Goal: Transaction & Acquisition: Download file/media

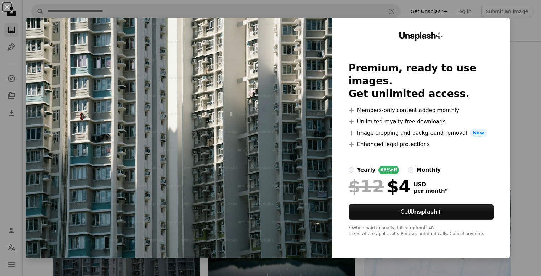
scroll to position [142, 0]
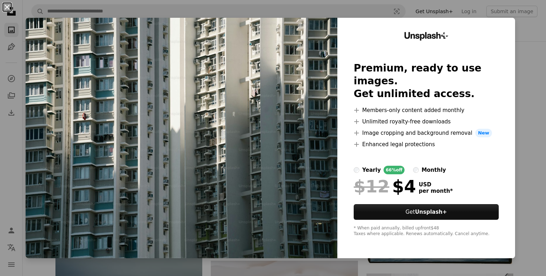
click at [7, 7] on button "An X shape" at bounding box center [7, 7] width 9 height 9
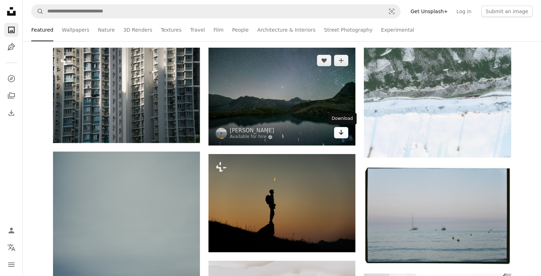
click at [343, 133] on icon "Arrow pointing down" at bounding box center [341, 132] width 6 height 9
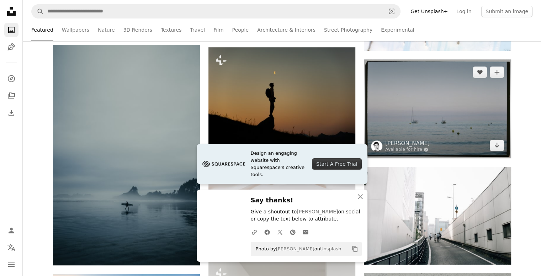
scroll to position [249, 0]
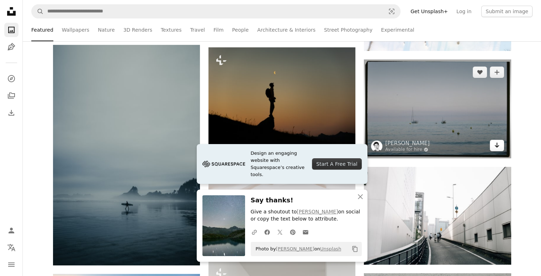
click at [497, 147] on icon "Arrow pointing down" at bounding box center [497, 145] width 6 height 9
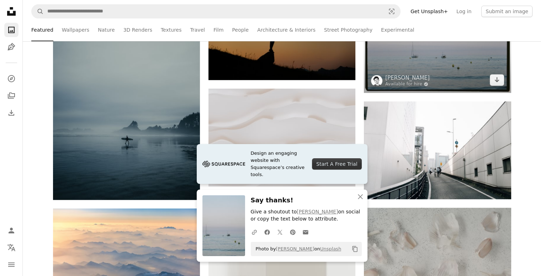
scroll to position [320, 0]
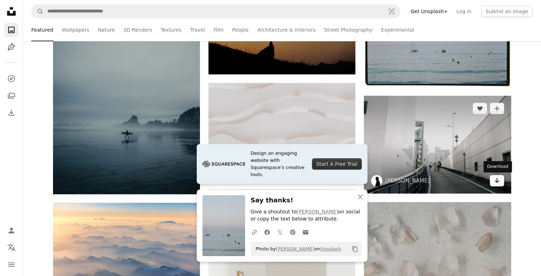
click at [497, 178] on icon "Arrow pointing down" at bounding box center [497, 180] width 6 height 9
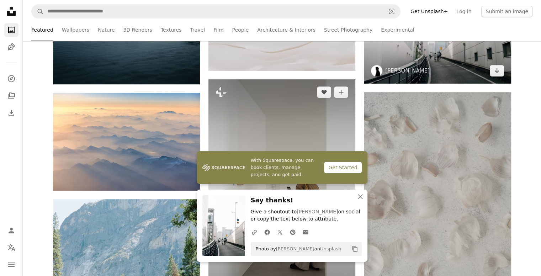
scroll to position [462, 0]
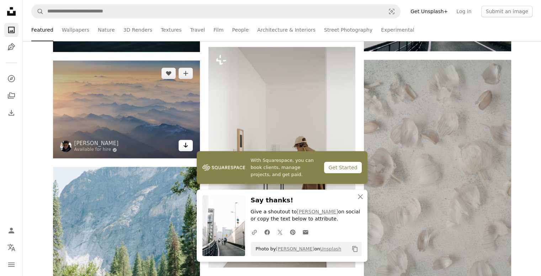
click at [182, 146] on link "Arrow pointing down" at bounding box center [185, 145] width 14 height 11
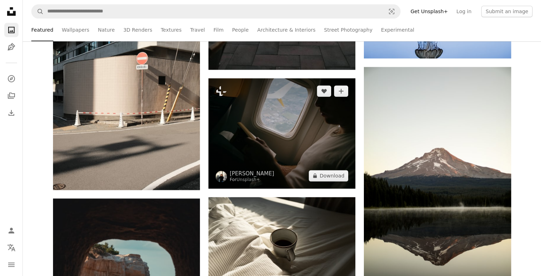
scroll to position [960, 0]
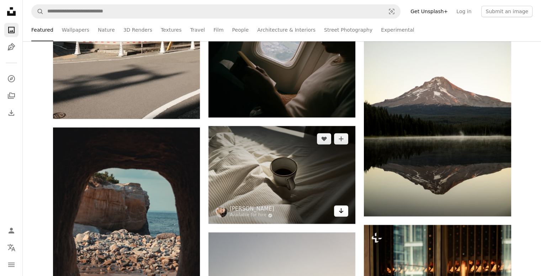
click at [340, 209] on icon "Arrow pointing down" at bounding box center [341, 210] width 6 height 9
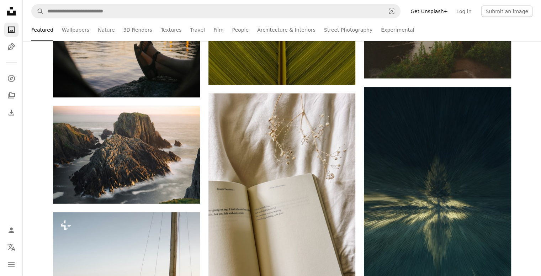
scroll to position [1599, 0]
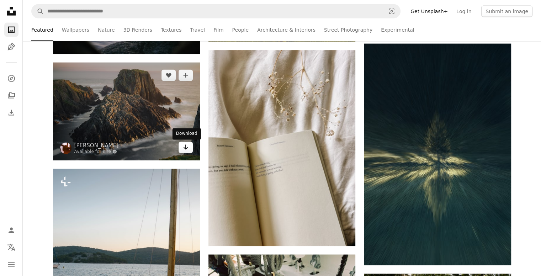
click at [185, 150] on icon "Download" at bounding box center [185, 147] width 5 height 5
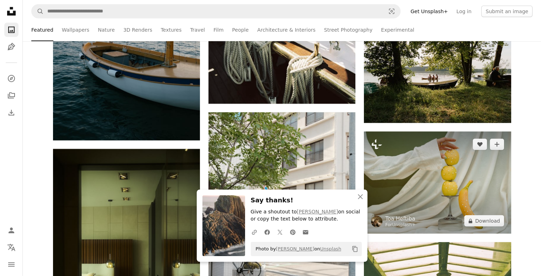
scroll to position [1777, 0]
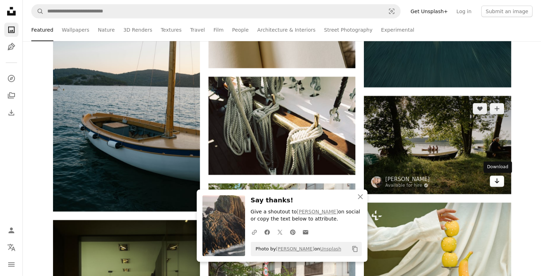
click at [495, 182] on icon "Arrow pointing down" at bounding box center [497, 181] width 6 height 9
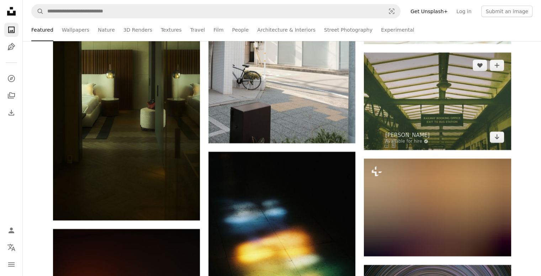
scroll to position [2026, 0]
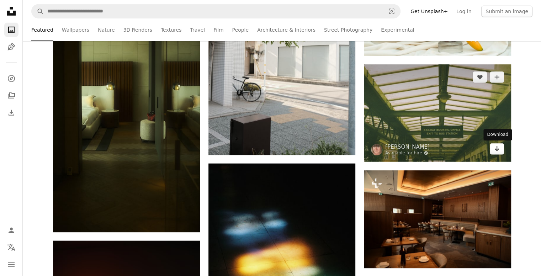
click at [496, 150] on icon "Download" at bounding box center [496, 148] width 5 height 5
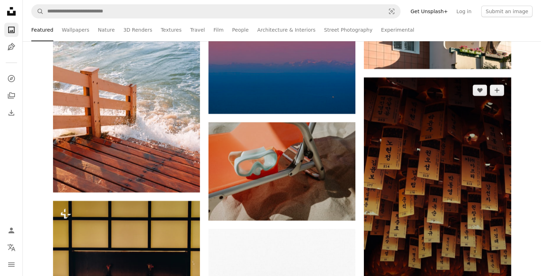
scroll to position [2595, 0]
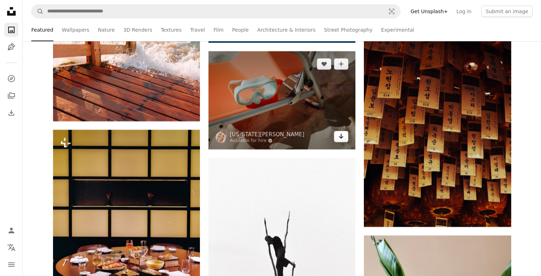
click at [341, 137] on icon "Download" at bounding box center [341, 136] width 5 height 5
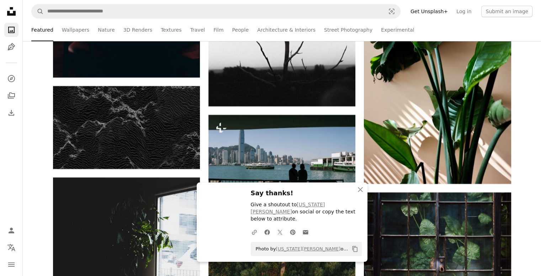
scroll to position [2879, 0]
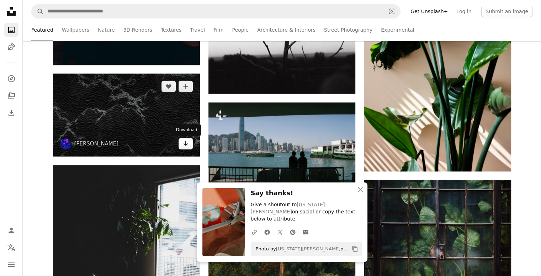
click at [186, 146] on icon "Arrow pointing down" at bounding box center [186, 143] width 6 height 9
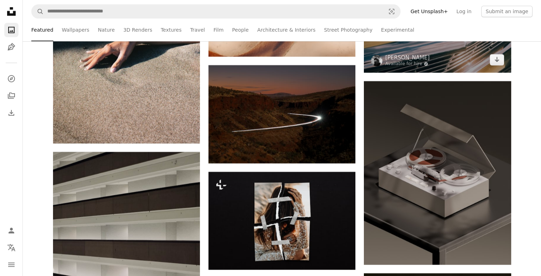
scroll to position [3447, 0]
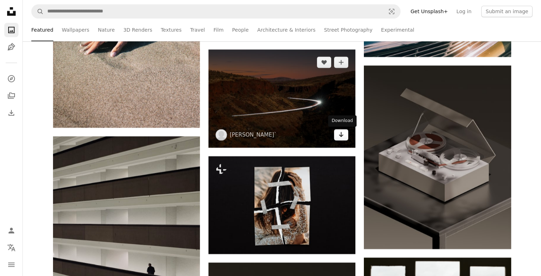
click at [341, 137] on icon "Arrow pointing down" at bounding box center [341, 134] width 6 height 9
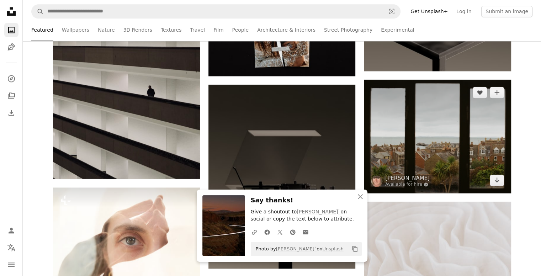
scroll to position [3625, 0]
click at [494, 181] on icon "Arrow pointing down" at bounding box center [497, 180] width 6 height 9
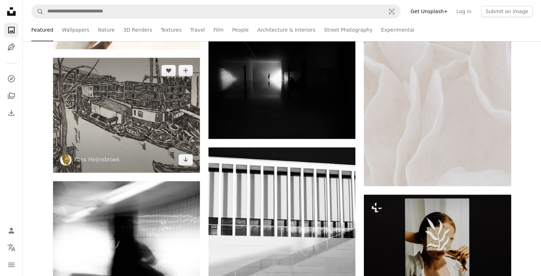
scroll to position [3874, 0]
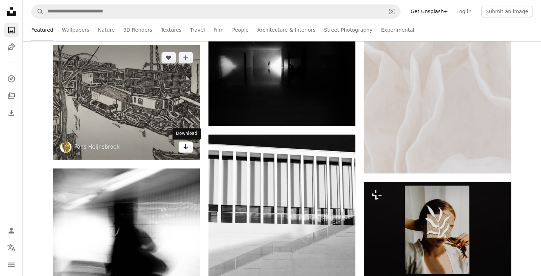
click at [181, 148] on link "Arrow pointing down" at bounding box center [185, 146] width 14 height 11
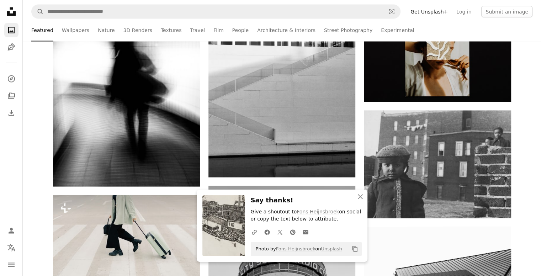
scroll to position [4123, 0]
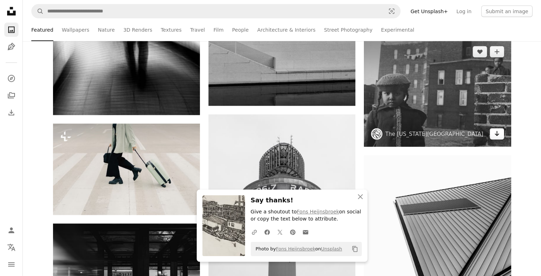
click at [498, 133] on icon "Arrow pointing down" at bounding box center [497, 133] width 6 height 9
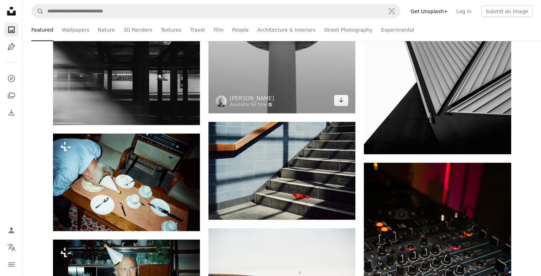
scroll to position [4336, 0]
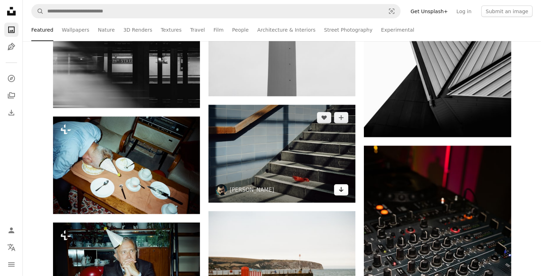
click at [341, 190] on icon "Arrow pointing down" at bounding box center [341, 189] width 6 height 9
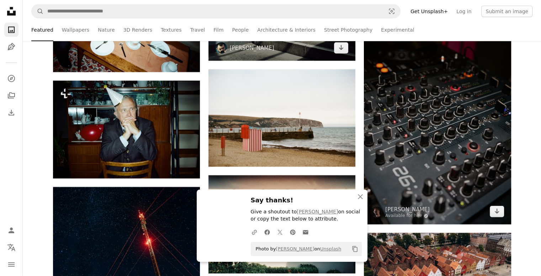
scroll to position [4478, 0]
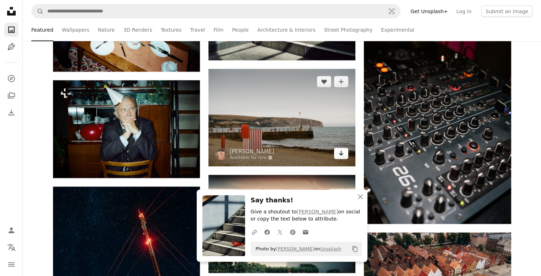
click at [340, 154] on icon "Arrow pointing down" at bounding box center [341, 153] width 6 height 9
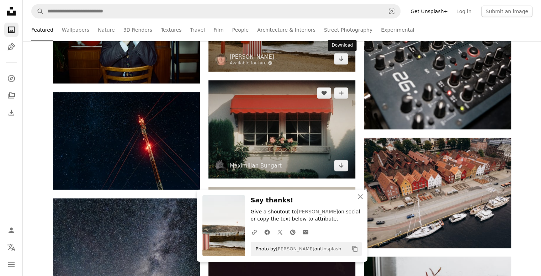
scroll to position [4585, 0]
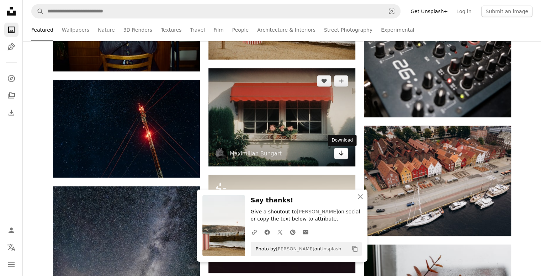
click at [338, 154] on icon "Arrow pointing down" at bounding box center [341, 153] width 6 height 9
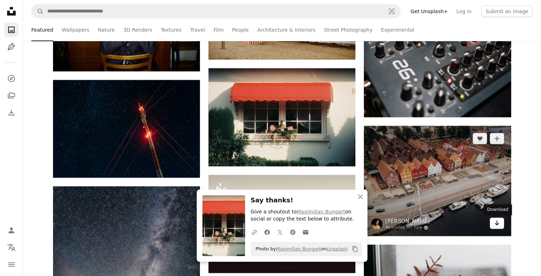
click at [495, 222] on icon "Arrow pointing down" at bounding box center [497, 223] width 6 height 9
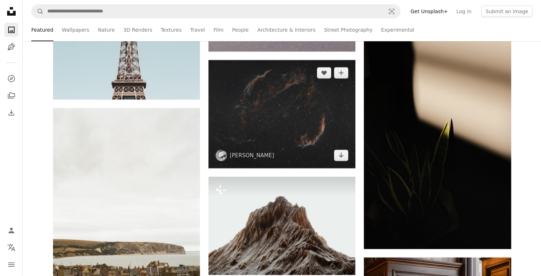
scroll to position [5225, 0]
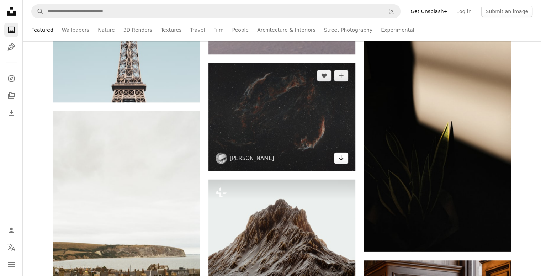
click at [343, 159] on icon "Download" at bounding box center [341, 157] width 5 height 5
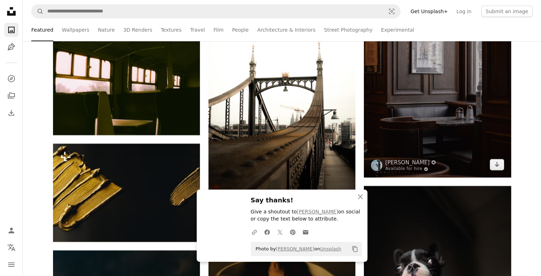
scroll to position [5544, 0]
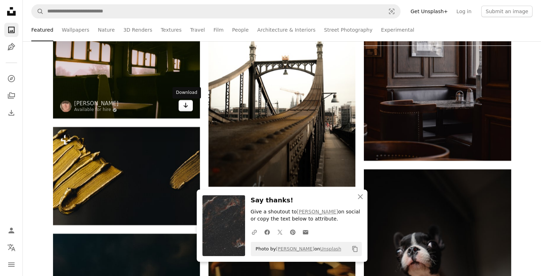
click at [184, 107] on icon "Arrow pointing down" at bounding box center [186, 105] width 6 height 9
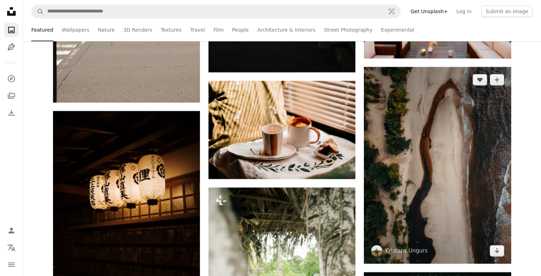
scroll to position [6113, 0]
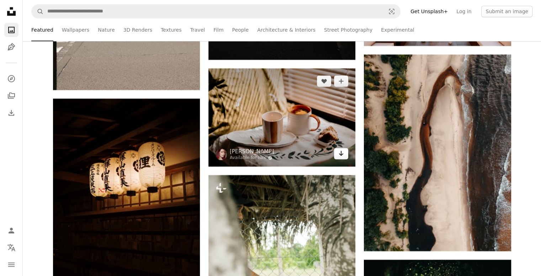
click at [343, 152] on icon "Arrow pointing down" at bounding box center [341, 153] width 6 height 9
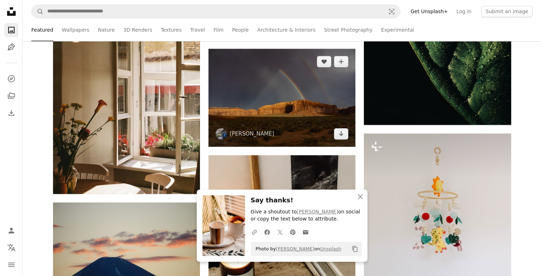
scroll to position [6468, 0]
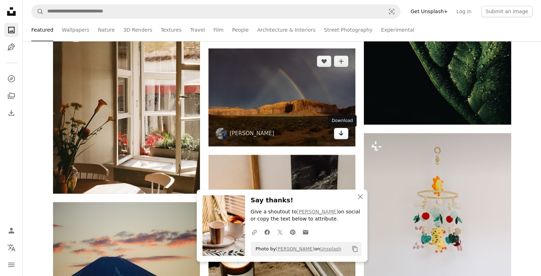
click at [340, 135] on icon "Download" at bounding box center [341, 132] width 5 height 5
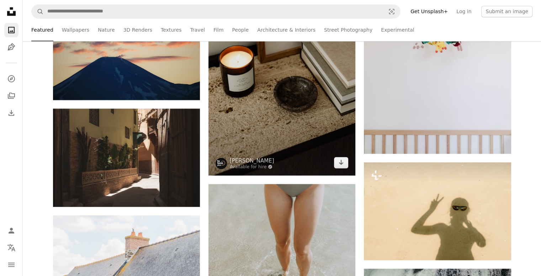
scroll to position [6682, 0]
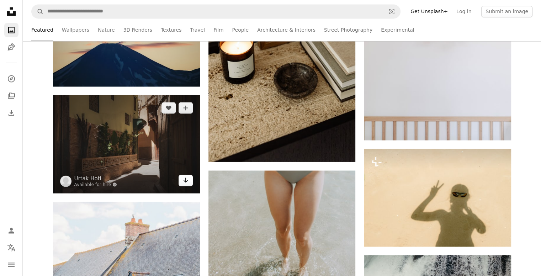
click at [183, 181] on icon "Arrow pointing down" at bounding box center [186, 180] width 6 height 9
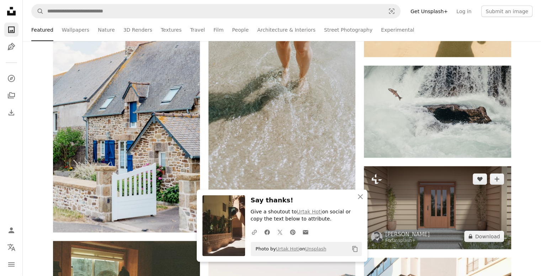
scroll to position [6867, 0]
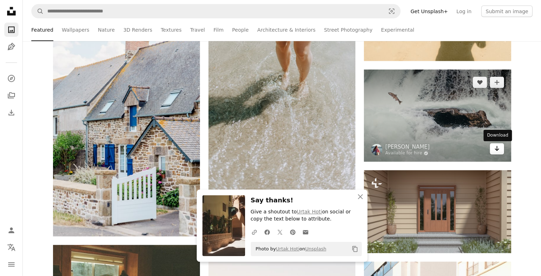
click at [496, 150] on icon "Download" at bounding box center [496, 148] width 5 height 5
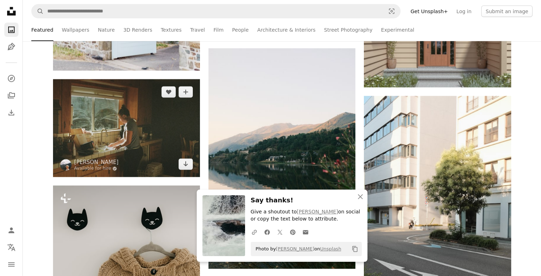
scroll to position [7045, 0]
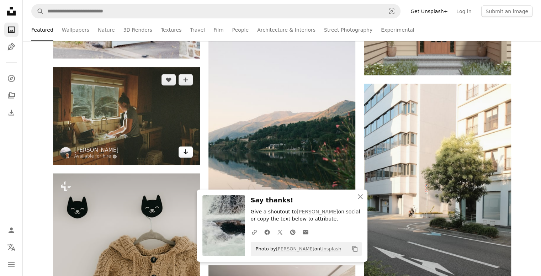
click at [187, 152] on icon "Arrow pointing down" at bounding box center [186, 151] width 6 height 9
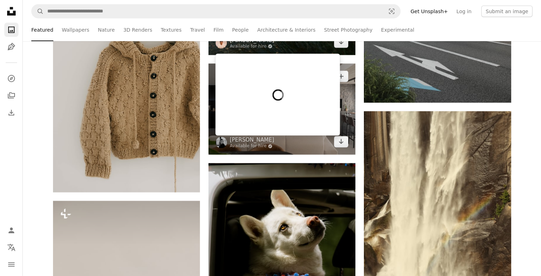
scroll to position [7258, 0]
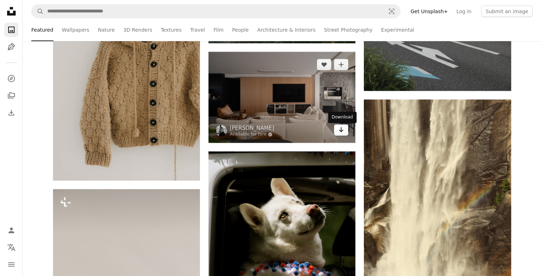
click at [342, 130] on icon "Arrow pointing down" at bounding box center [341, 129] width 6 height 9
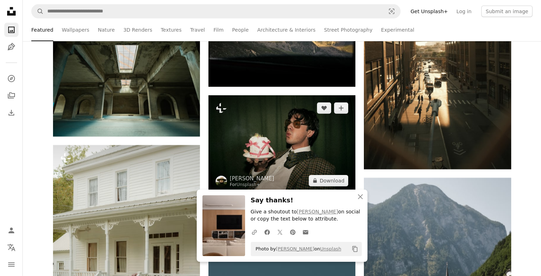
scroll to position [7649, 0]
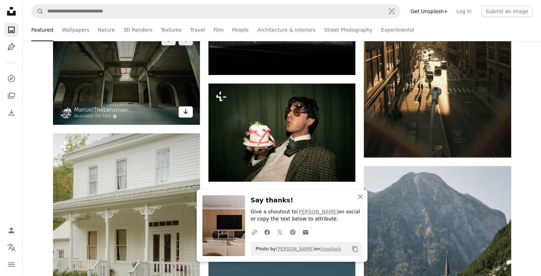
click at [185, 112] on icon "Download" at bounding box center [185, 111] width 5 height 5
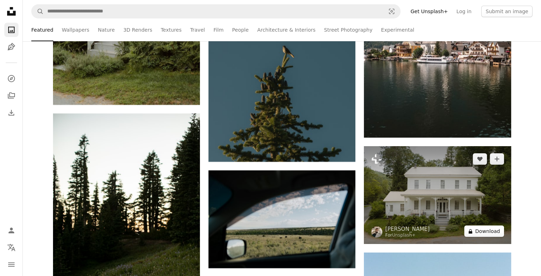
scroll to position [7969, 0]
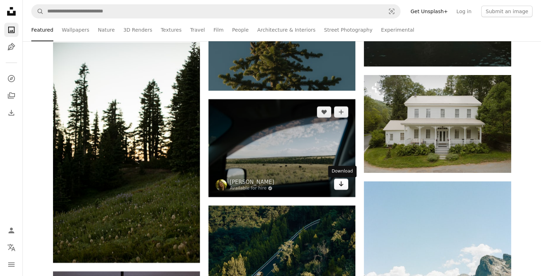
click at [338, 184] on icon "Arrow pointing down" at bounding box center [341, 183] width 6 height 9
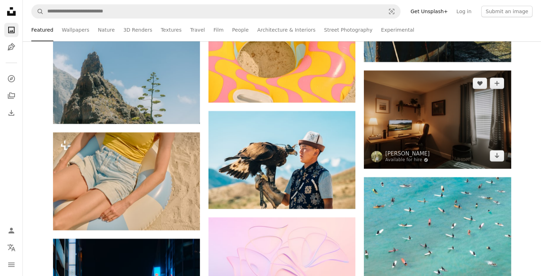
scroll to position [8857, 0]
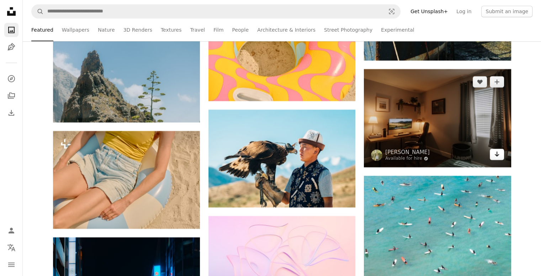
click at [496, 156] on icon "Download" at bounding box center [496, 153] width 5 height 5
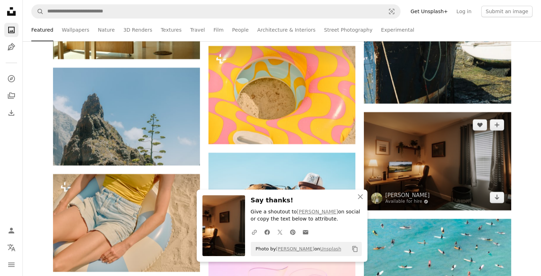
scroll to position [8786, 0]
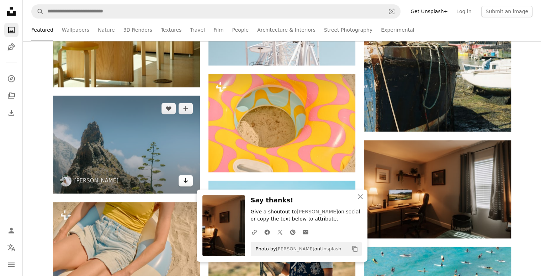
click at [186, 181] on icon "Arrow pointing down" at bounding box center [186, 180] width 6 height 9
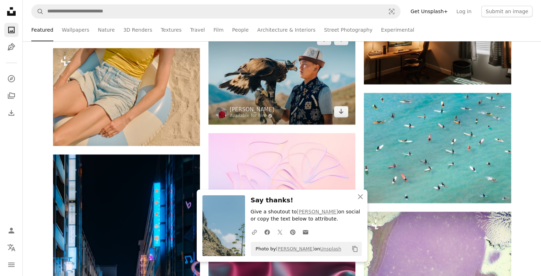
scroll to position [8893, 0]
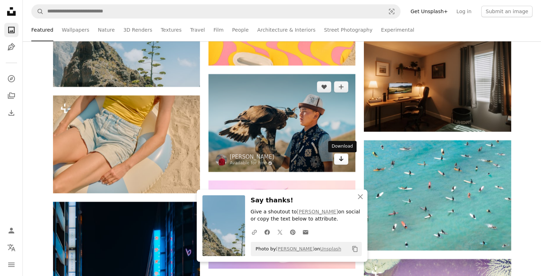
click at [340, 157] on icon "Arrow pointing down" at bounding box center [341, 158] width 6 height 9
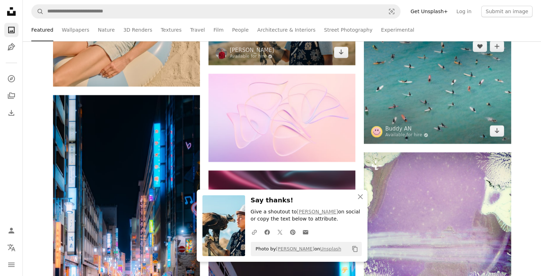
scroll to position [8964, 0]
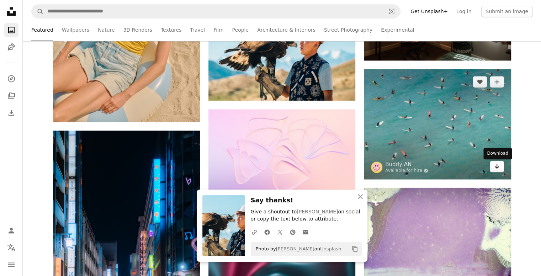
click at [499, 167] on icon "Arrow pointing down" at bounding box center [497, 166] width 6 height 9
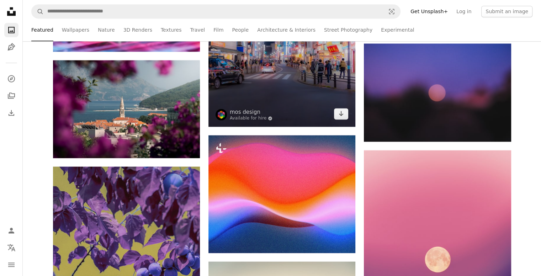
scroll to position [9355, 0]
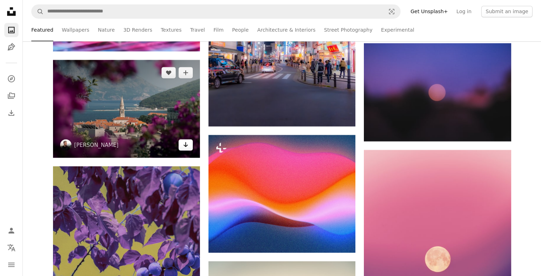
click at [183, 149] on icon "Arrow pointing down" at bounding box center [186, 144] width 6 height 9
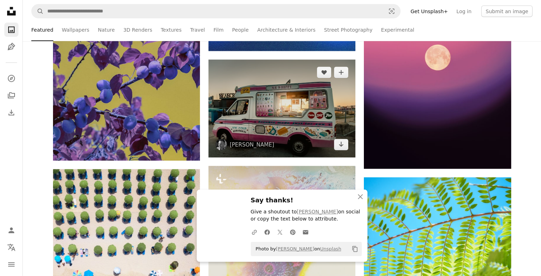
scroll to position [9568, 0]
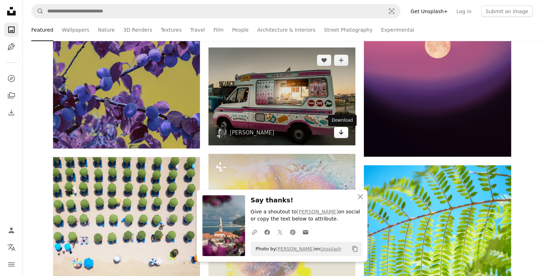
click at [342, 134] on icon "Arrow pointing down" at bounding box center [341, 132] width 6 height 9
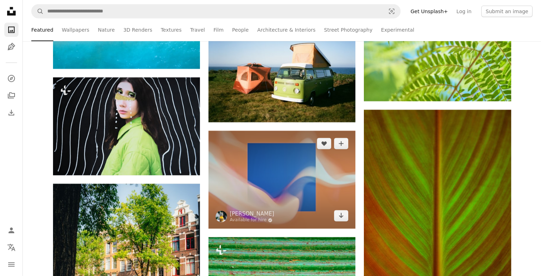
scroll to position [9781, 0]
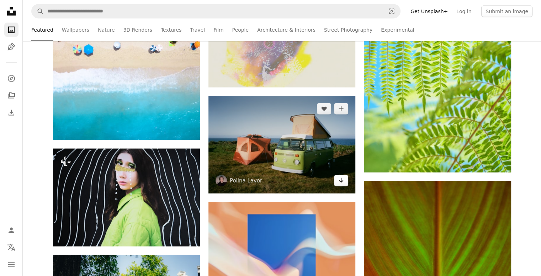
click at [339, 179] on icon "Arrow pointing down" at bounding box center [341, 180] width 6 height 9
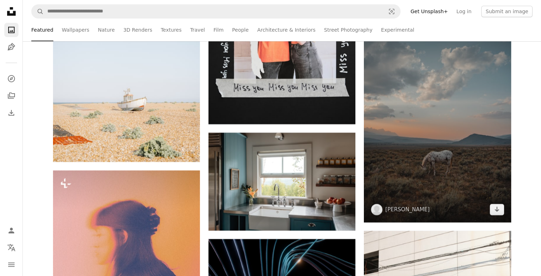
scroll to position [11345, 0]
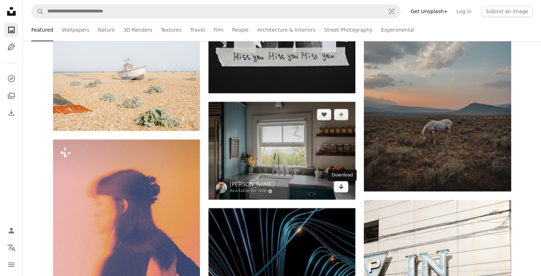
click at [342, 188] on icon "Arrow pointing down" at bounding box center [341, 186] width 6 height 9
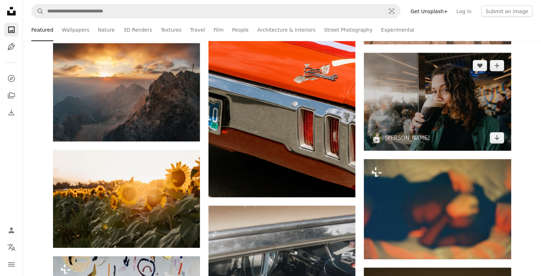
scroll to position [12234, 0]
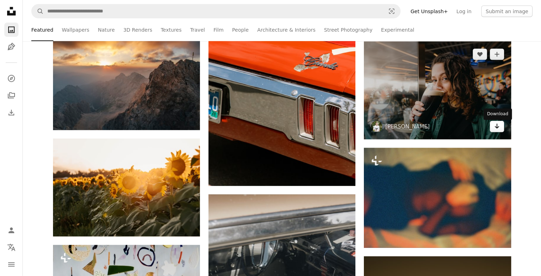
click at [498, 128] on icon "Arrow pointing down" at bounding box center [497, 126] width 6 height 9
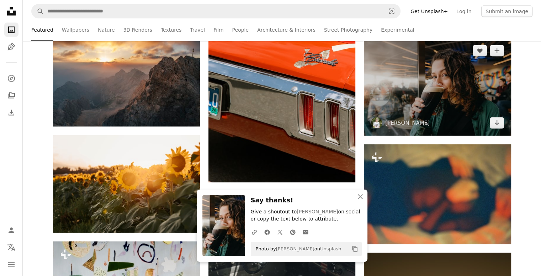
scroll to position [12269, 0]
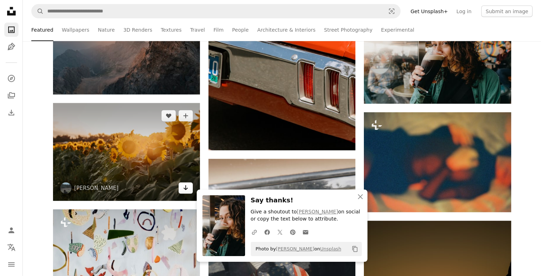
click at [185, 188] on icon "Download" at bounding box center [185, 187] width 5 height 5
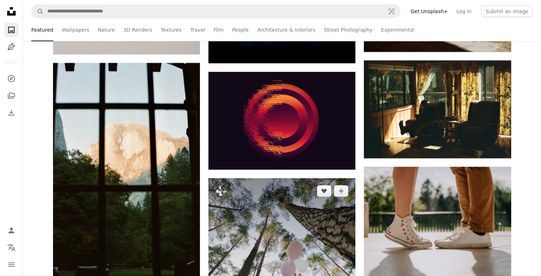
scroll to position [13442, 0]
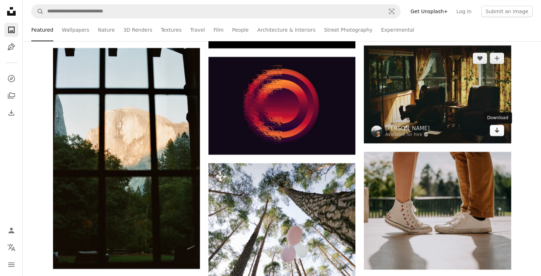
click at [498, 131] on icon "Arrow pointing down" at bounding box center [497, 130] width 6 height 9
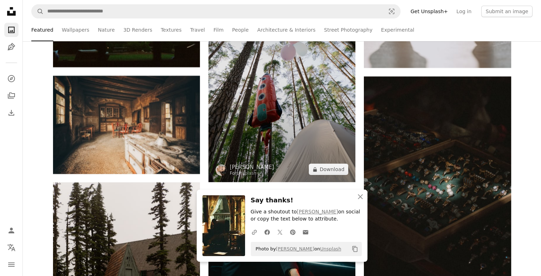
scroll to position [13655, 0]
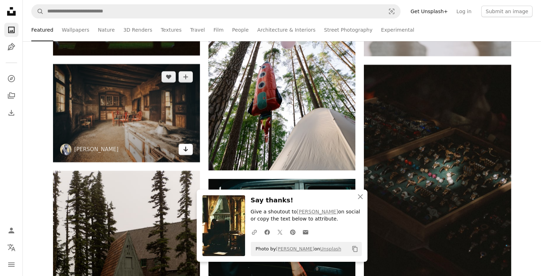
click at [185, 150] on icon "Download" at bounding box center [185, 148] width 5 height 5
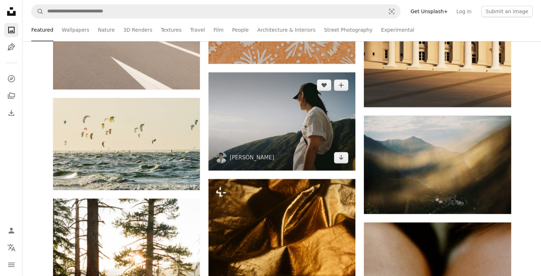
scroll to position [14508, 0]
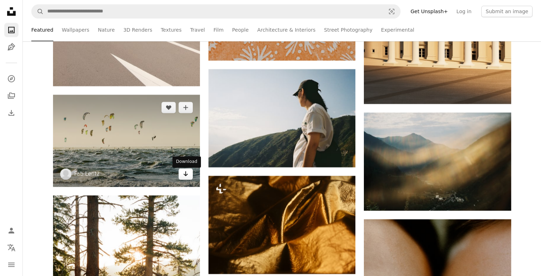
click at [187, 176] on icon "Download" at bounding box center [185, 173] width 5 height 5
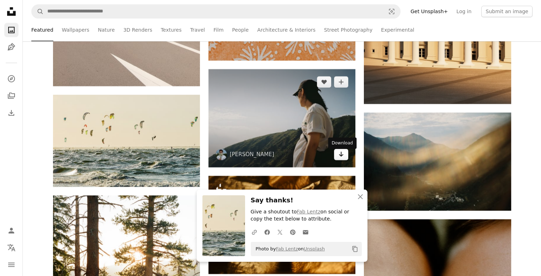
click at [342, 157] on icon "Arrow pointing down" at bounding box center [341, 154] width 6 height 9
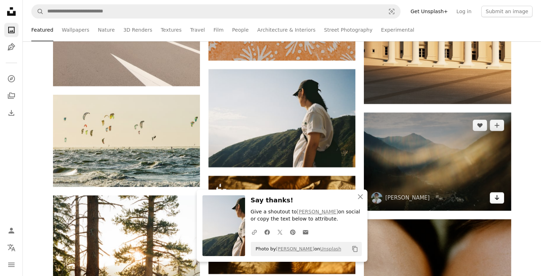
click at [496, 199] on icon "Download" at bounding box center [496, 197] width 5 height 5
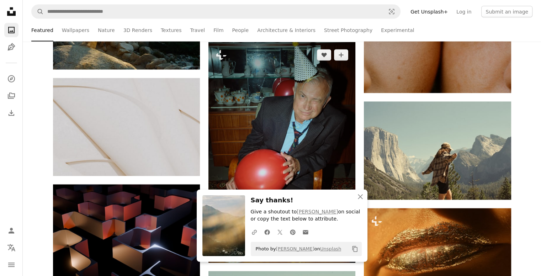
scroll to position [14793, 0]
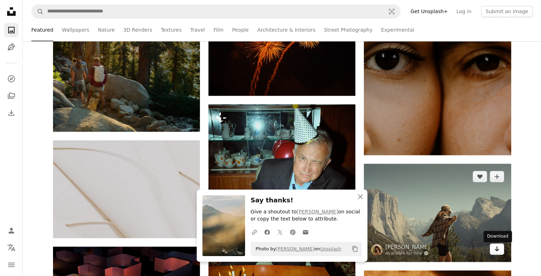
click at [498, 250] on icon "Arrow pointing down" at bounding box center [497, 248] width 6 height 9
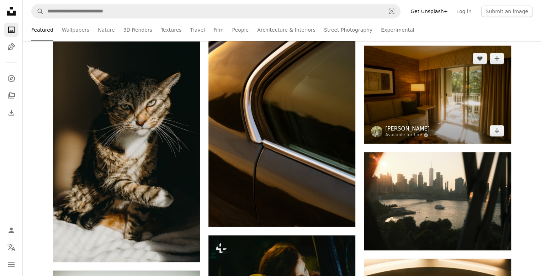
scroll to position [15539, 0]
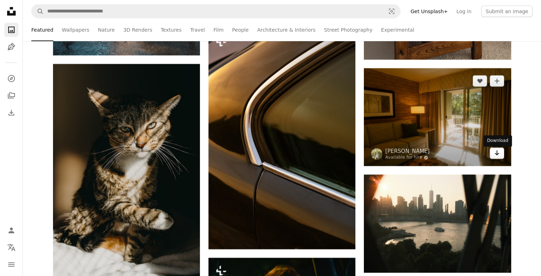
click at [496, 155] on icon "Download" at bounding box center [496, 152] width 5 height 5
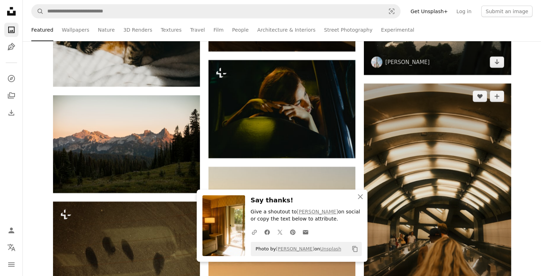
scroll to position [15752, 0]
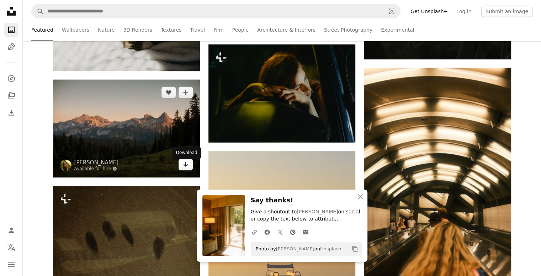
click at [186, 167] on icon "Download" at bounding box center [185, 164] width 5 height 5
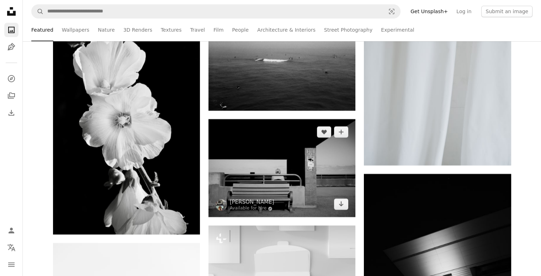
scroll to position [16570, 0]
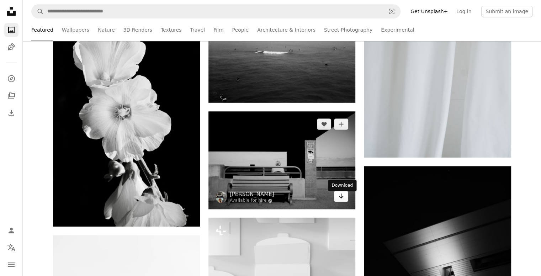
click at [340, 200] on icon "Arrow pointing down" at bounding box center [341, 196] width 6 height 9
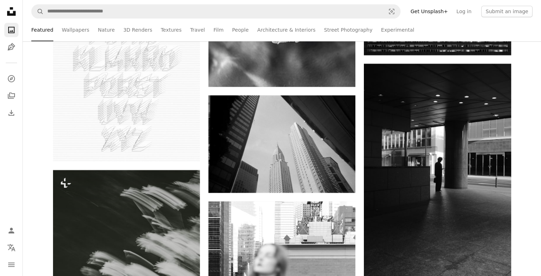
scroll to position [17103, 0]
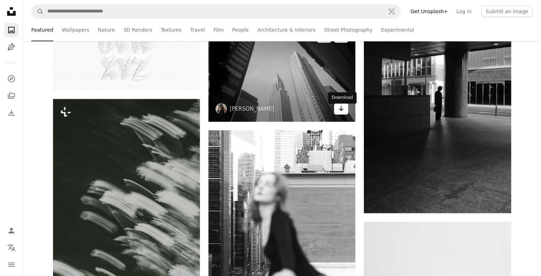
click at [339, 111] on icon "Download" at bounding box center [341, 108] width 5 height 5
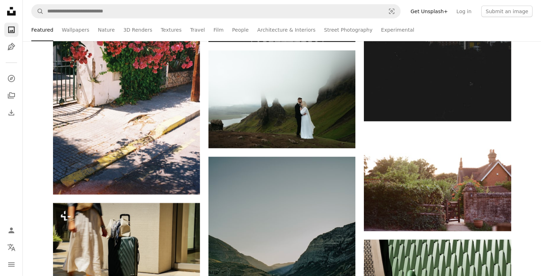
scroll to position [18133, 0]
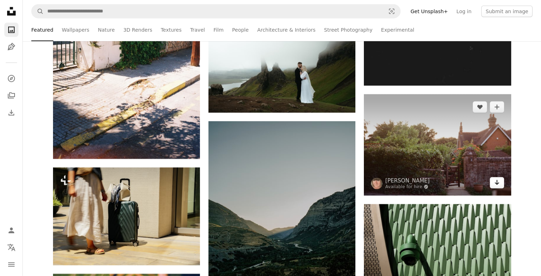
click at [498, 185] on icon "Download" at bounding box center [496, 182] width 5 height 5
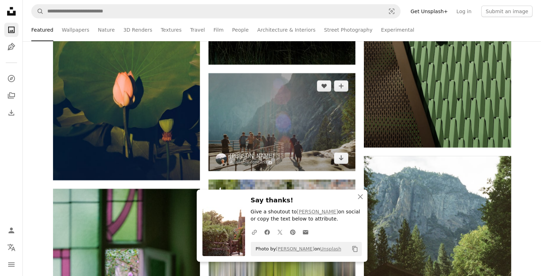
scroll to position [18453, 0]
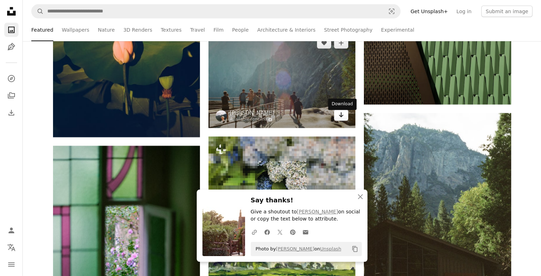
click at [343, 117] on icon "Arrow pointing down" at bounding box center [341, 115] width 6 height 9
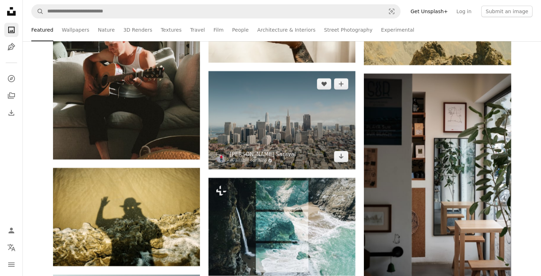
scroll to position [19058, 0]
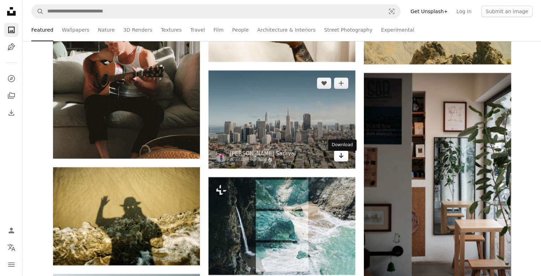
click at [339, 158] on icon "Arrow pointing down" at bounding box center [341, 155] width 6 height 9
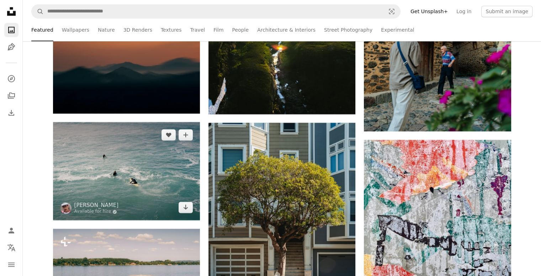
scroll to position [19662, 0]
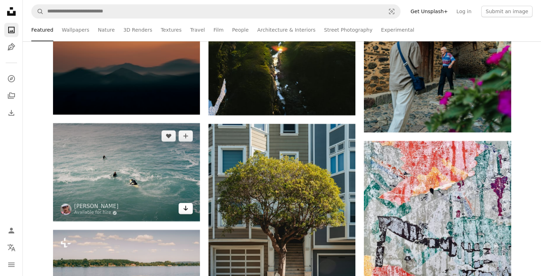
click at [184, 209] on icon "Arrow pointing down" at bounding box center [186, 208] width 6 height 9
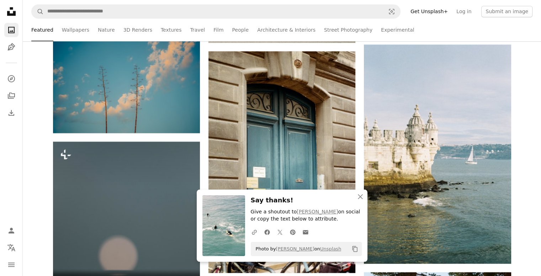
scroll to position [19946, 0]
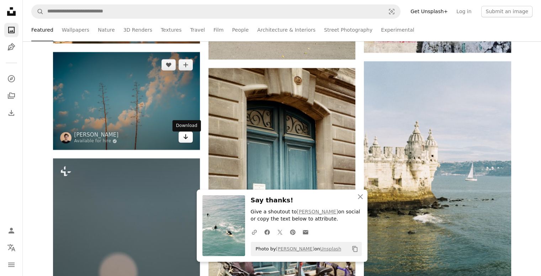
click at [185, 139] on icon "Download" at bounding box center [185, 136] width 5 height 5
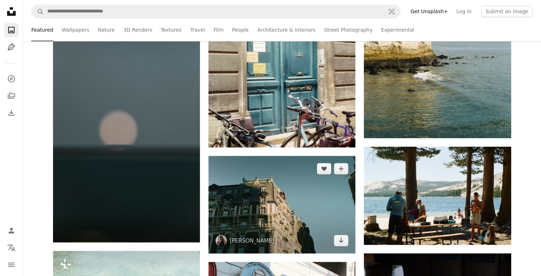
scroll to position [20159, 0]
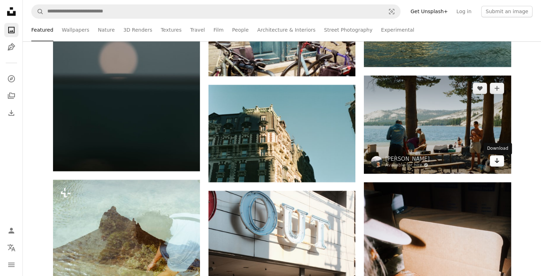
click at [495, 162] on icon "Arrow pointing down" at bounding box center [497, 160] width 6 height 9
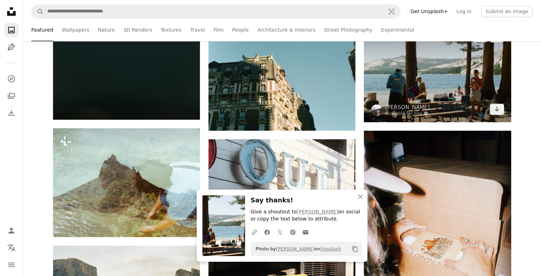
scroll to position [20195, 0]
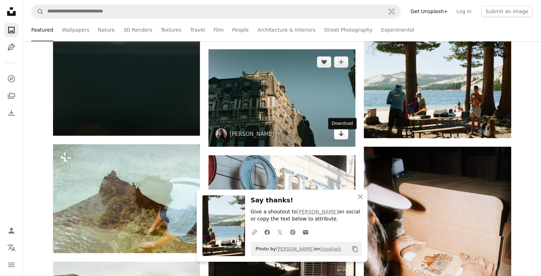
click at [338, 136] on icon "Arrow pointing down" at bounding box center [341, 133] width 6 height 9
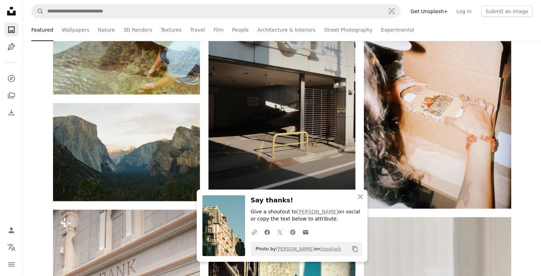
scroll to position [20373, 0]
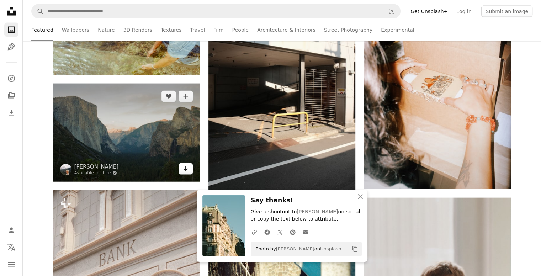
click at [186, 170] on icon "Download" at bounding box center [185, 168] width 5 height 5
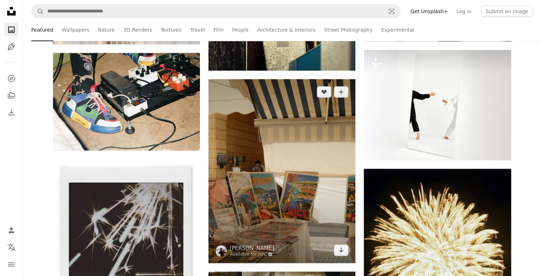
scroll to position [20728, 0]
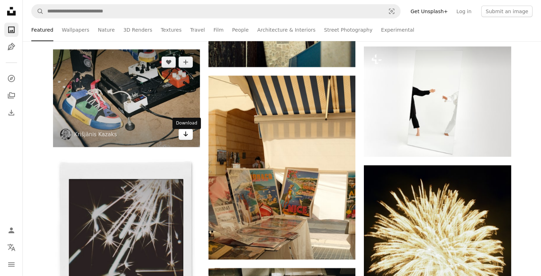
click at [183, 135] on icon "Arrow pointing down" at bounding box center [186, 134] width 6 height 9
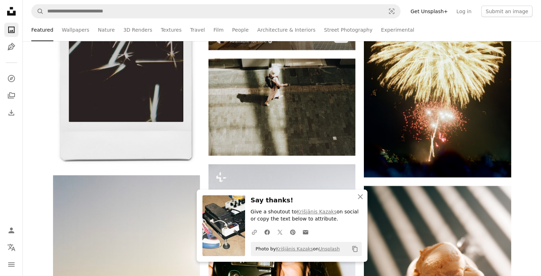
scroll to position [20941, 0]
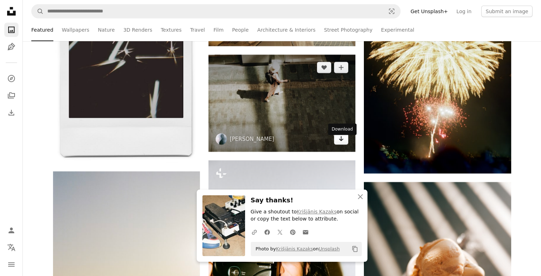
click at [341, 143] on icon "Arrow pointing down" at bounding box center [341, 138] width 6 height 9
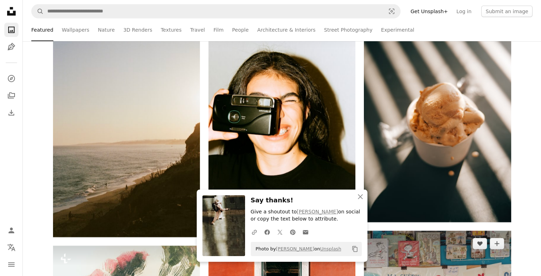
scroll to position [21261, 0]
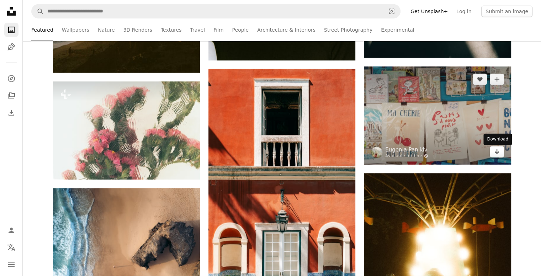
click at [496, 151] on icon "Download" at bounding box center [496, 151] width 5 height 5
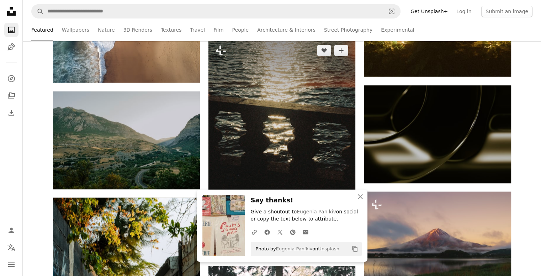
scroll to position [21581, 0]
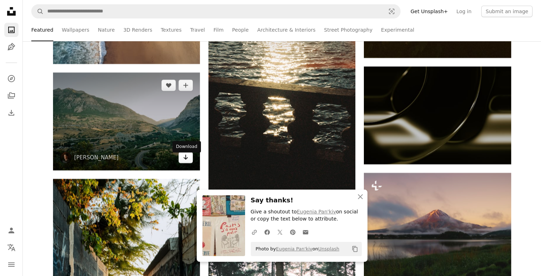
click at [183, 160] on icon "Arrow pointing down" at bounding box center [186, 157] width 6 height 9
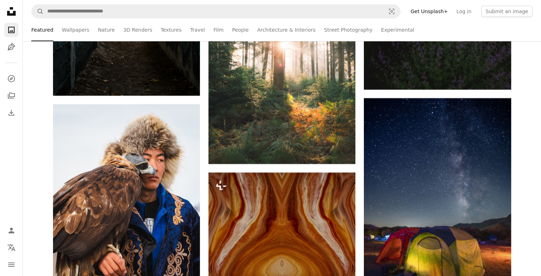
scroll to position [22114, 0]
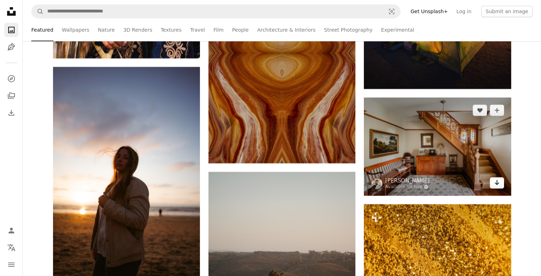
click at [496, 185] on icon "Download" at bounding box center [496, 182] width 5 height 5
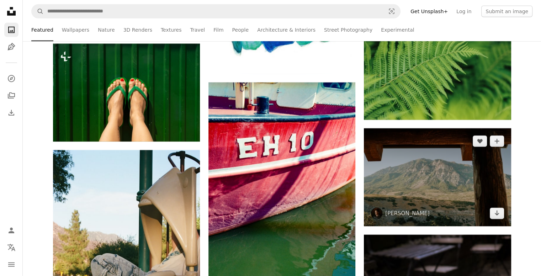
scroll to position [23856, 0]
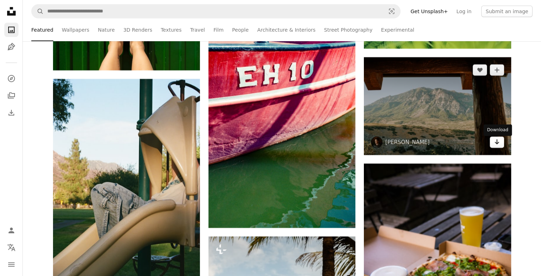
click at [495, 143] on icon "Arrow pointing down" at bounding box center [497, 142] width 6 height 9
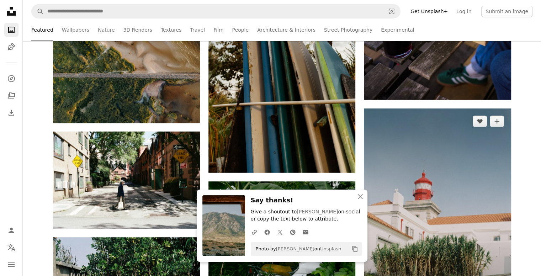
scroll to position [24140, 0]
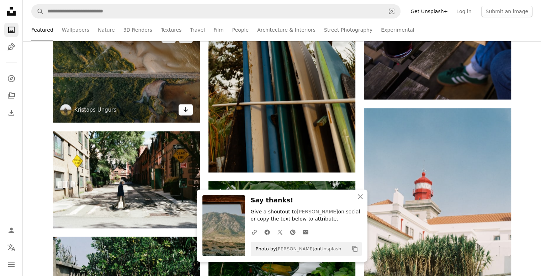
click at [182, 114] on link "Arrow pointing down" at bounding box center [185, 109] width 14 height 11
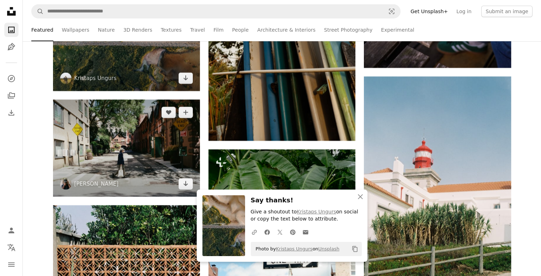
scroll to position [24175, 0]
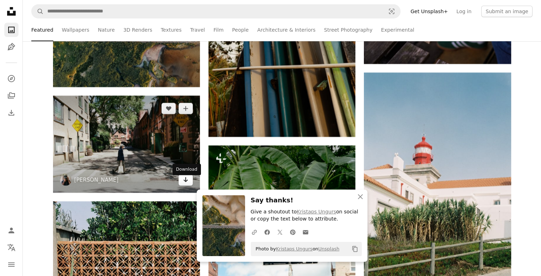
click at [186, 183] on icon "Arrow pointing down" at bounding box center [186, 179] width 6 height 9
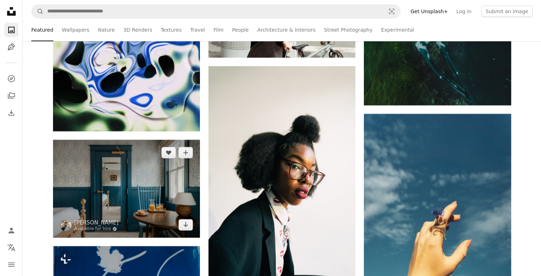
scroll to position [24709, 0]
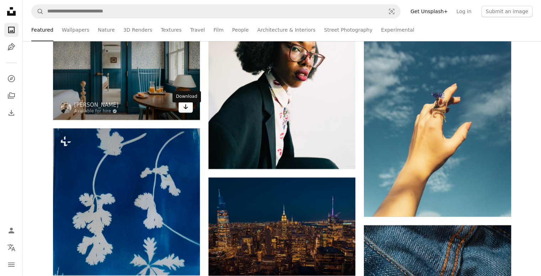
click at [183, 111] on icon "Arrow pointing down" at bounding box center [186, 106] width 6 height 9
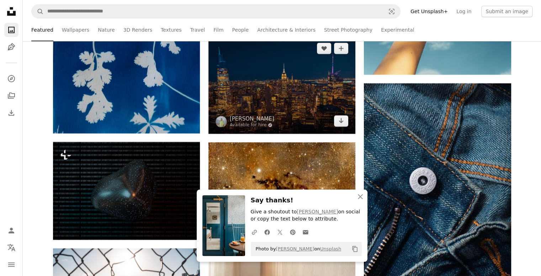
scroll to position [24851, 0]
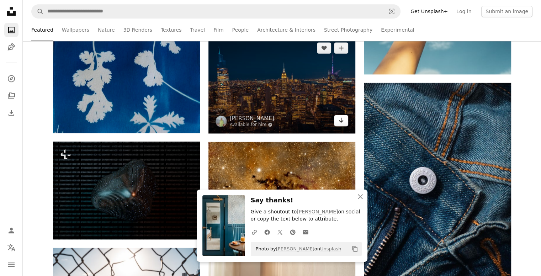
click at [338, 124] on icon "Arrow pointing down" at bounding box center [341, 120] width 6 height 9
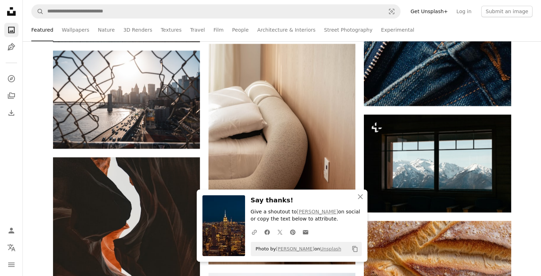
scroll to position [25064, 0]
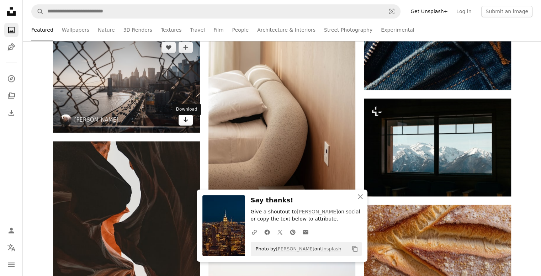
click at [186, 122] on icon "Arrow pointing down" at bounding box center [186, 119] width 6 height 9
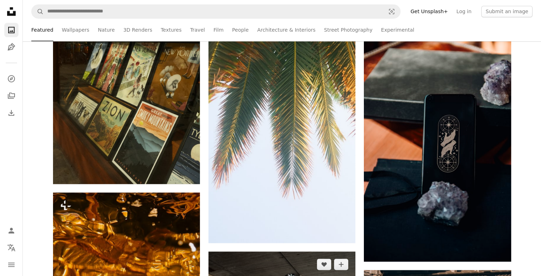
scroll to position [25668, 0]
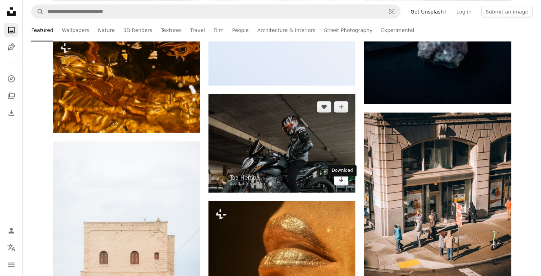
click at [340, 183] on icon "Arrow pointing down" at bounding box center [341, 179] width 6 height 9
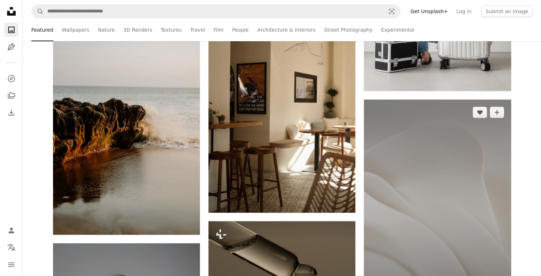
scroll to position [27125, 0]
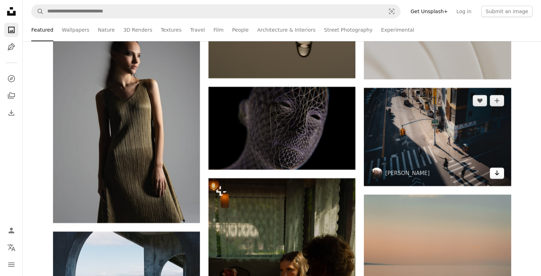
click at [495, 174] on icon "Arrow pointing down" at bounding box center [497, 172] width 6 height 9
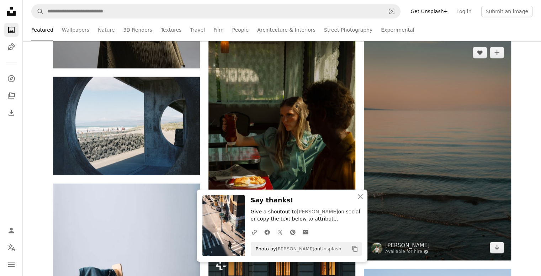
scroll to position [27268, 0]
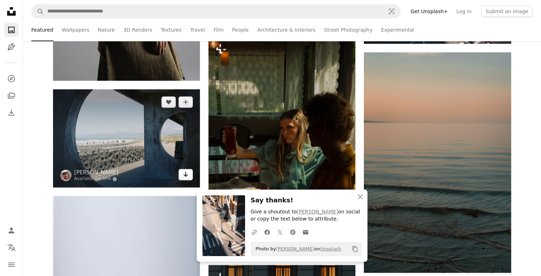
click at [183, 178] on icon "Arrow pointing down" at bounding box center [186, 174] width 6 height 9
